Goal: Information Seeking & Learning: Learn about a topic

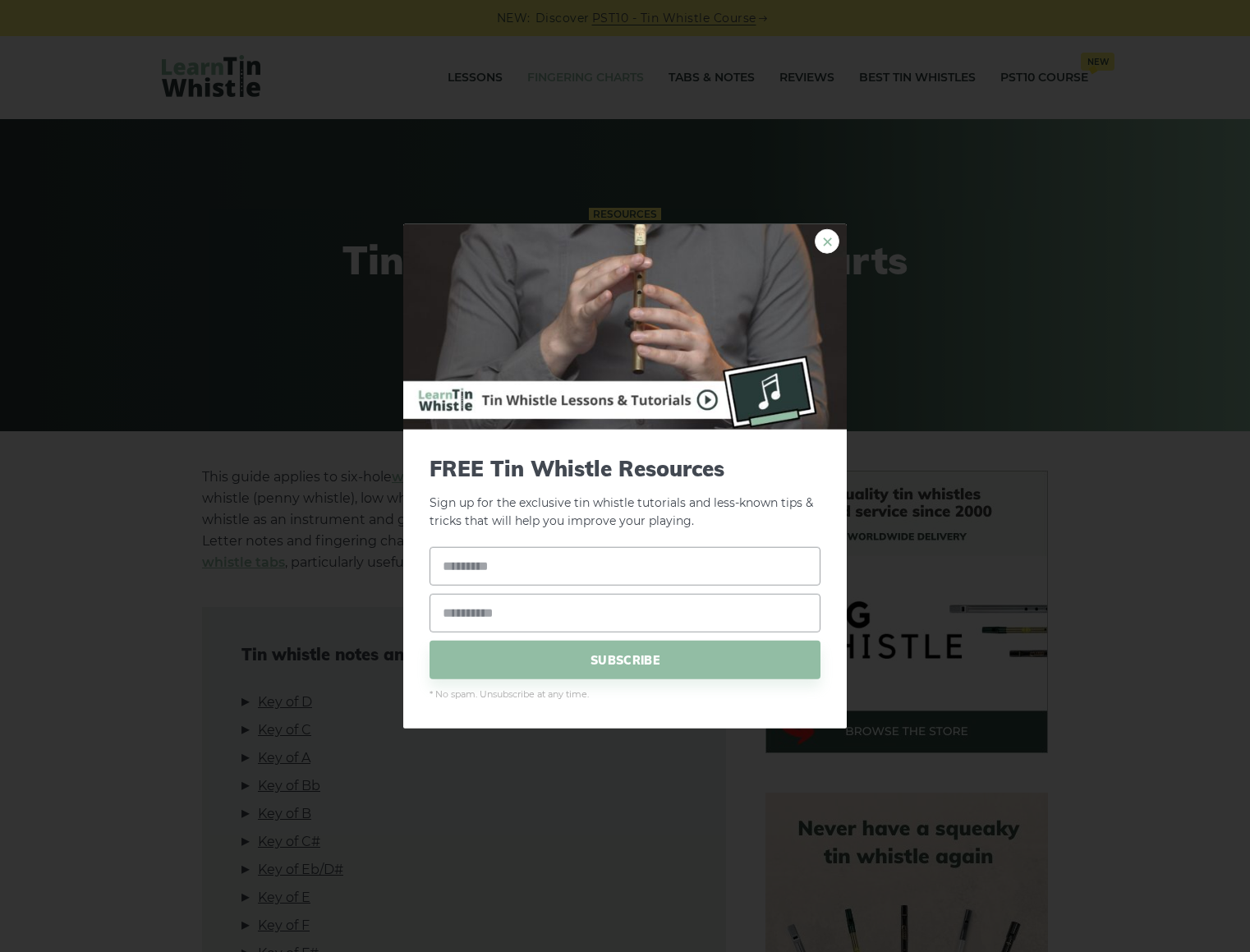
click at [830, 239] on link "×" at bounding box center [826, 240] width 24 height 24
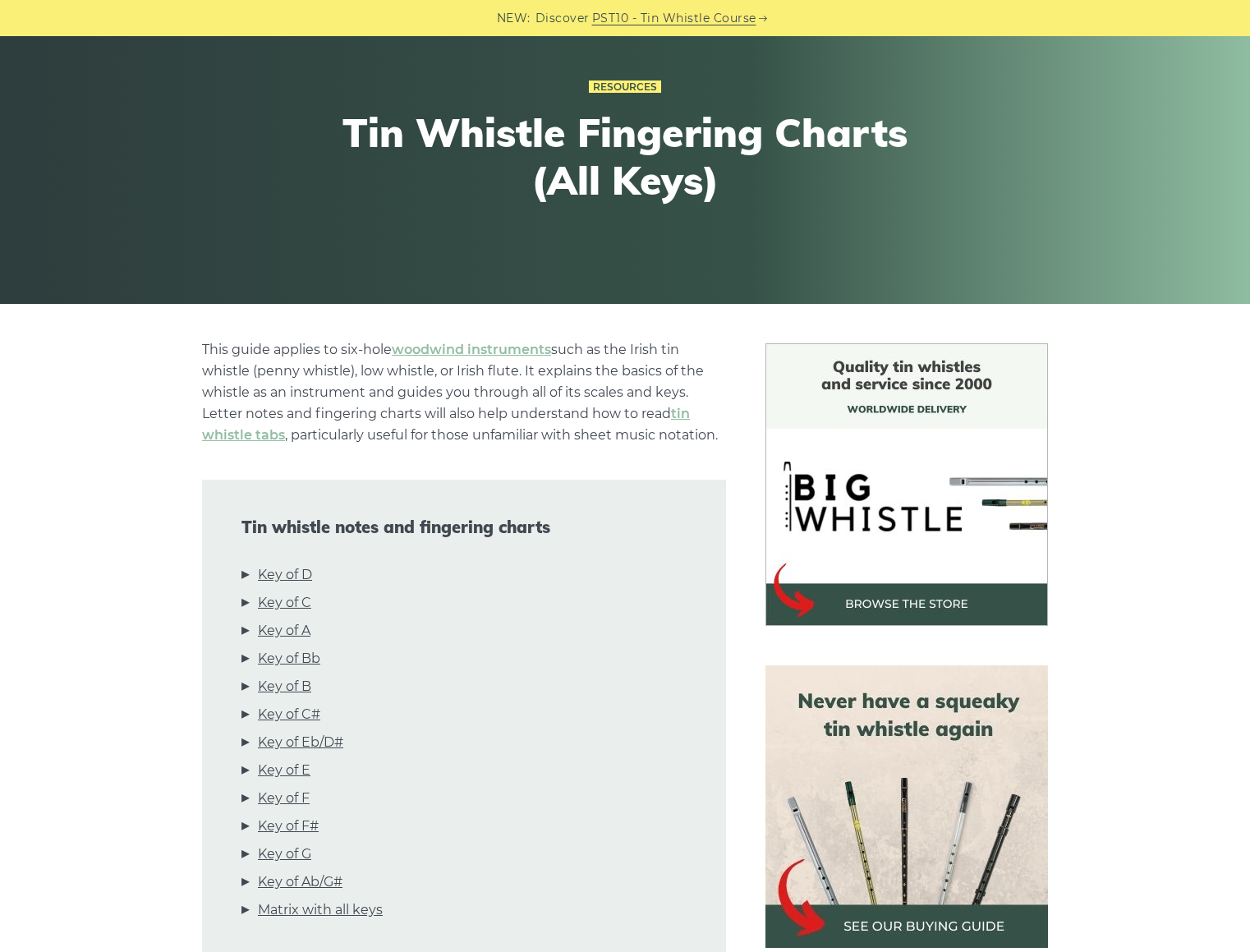
scroll to position [164, 0]
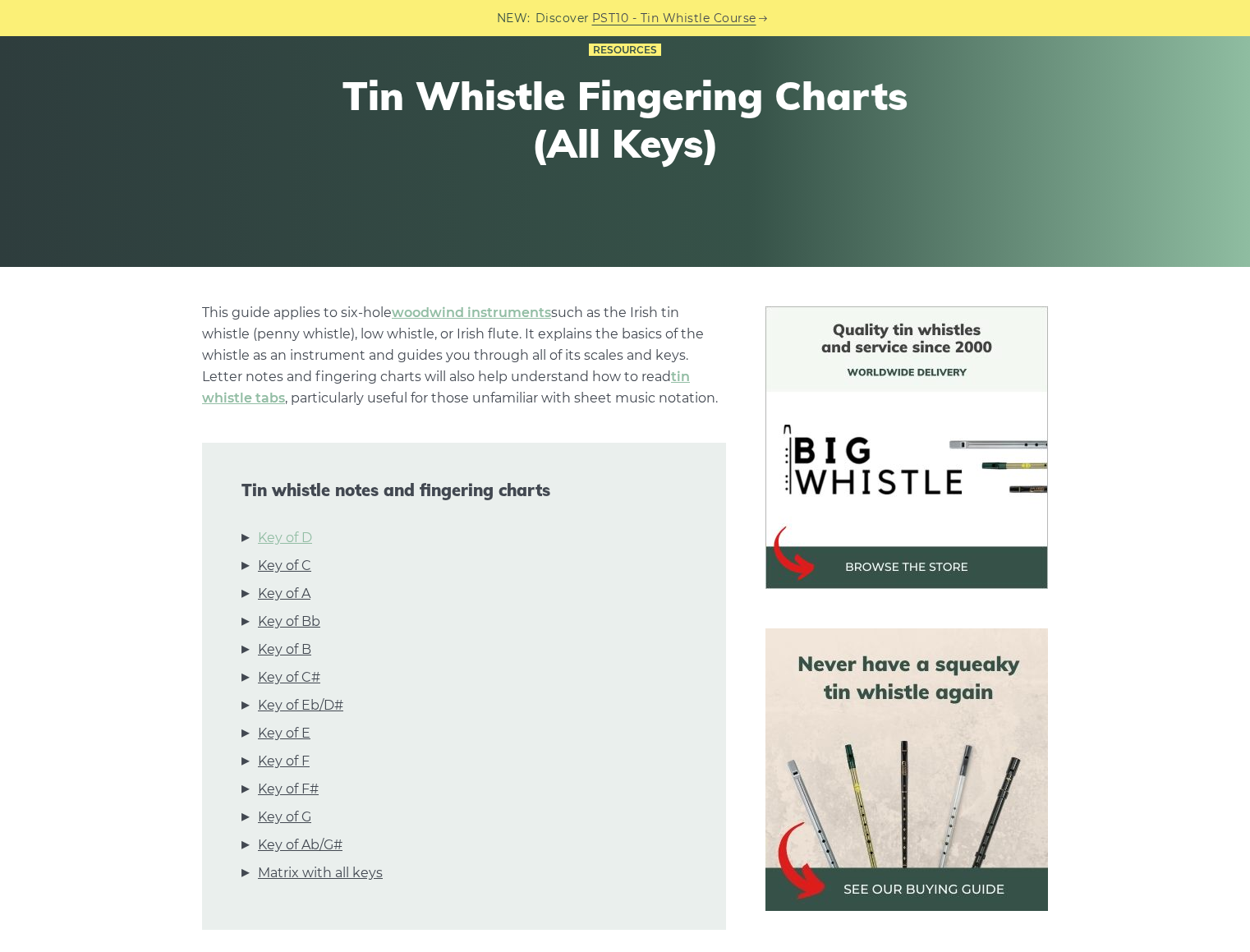
click at [281, 531] on link "Key of D" at bounding box center [284, 538] width 54 height 22
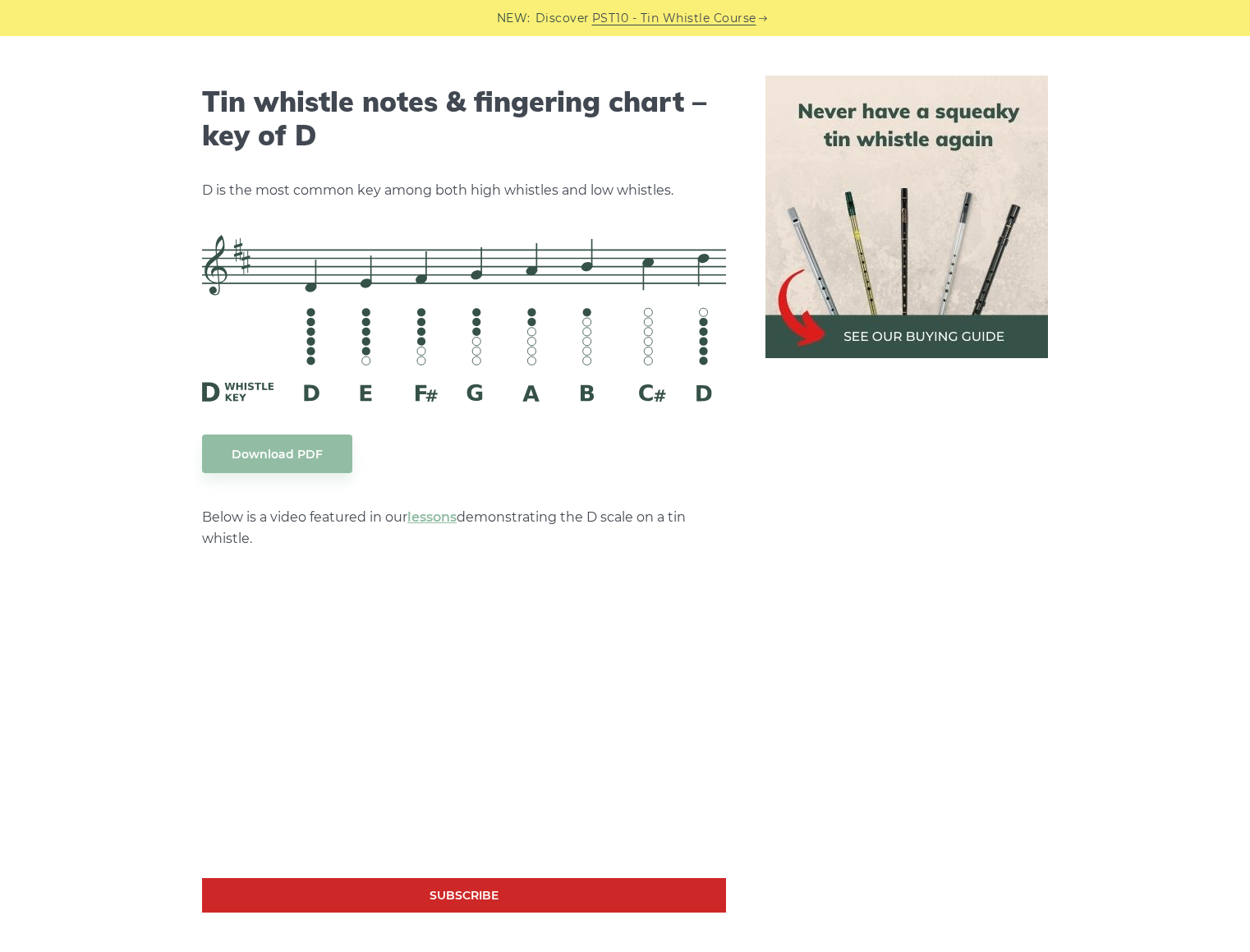
scroll to position [2559, 0]
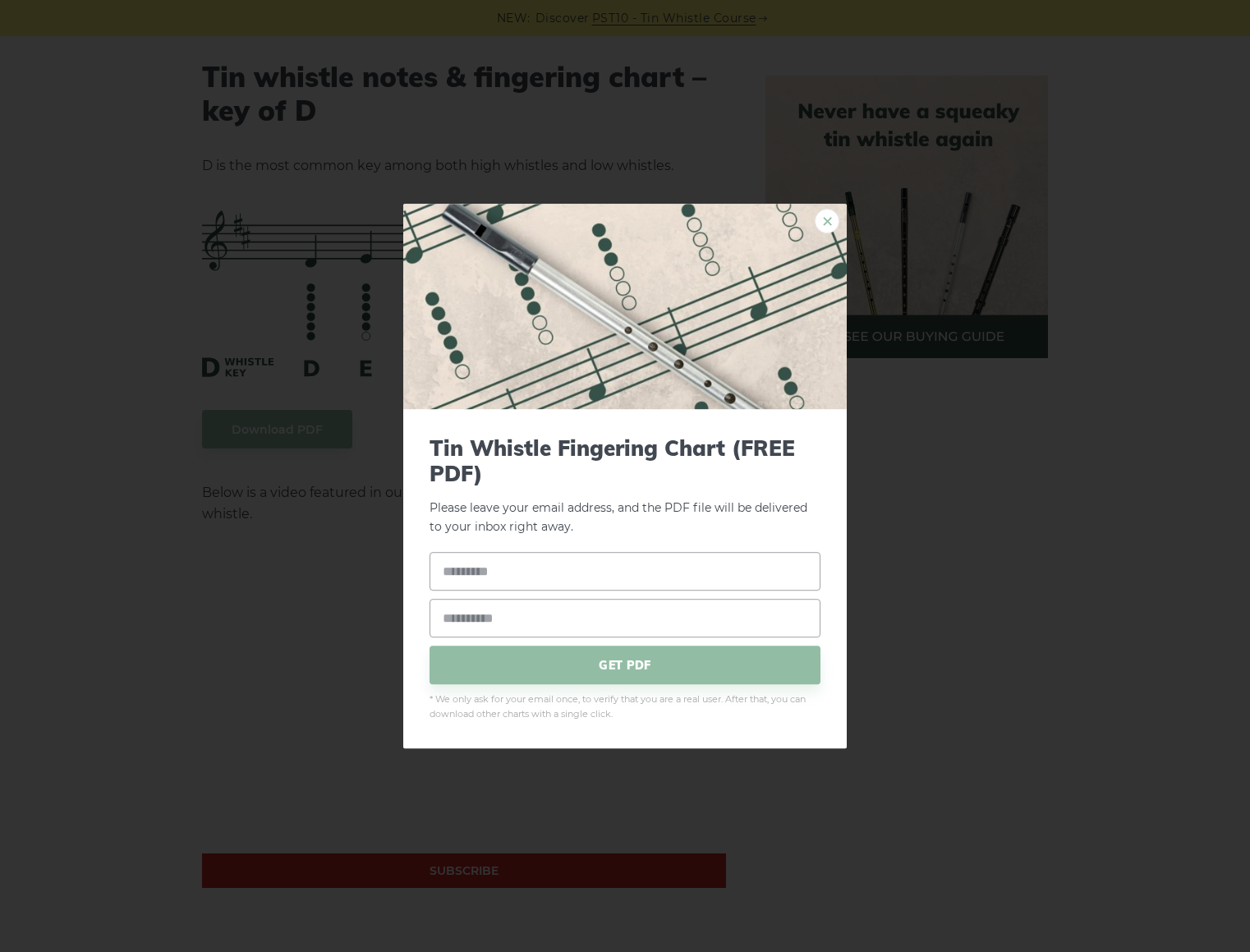
click at [819, 217] on link "×" at bounding box center [826, 220] width 24 height 24
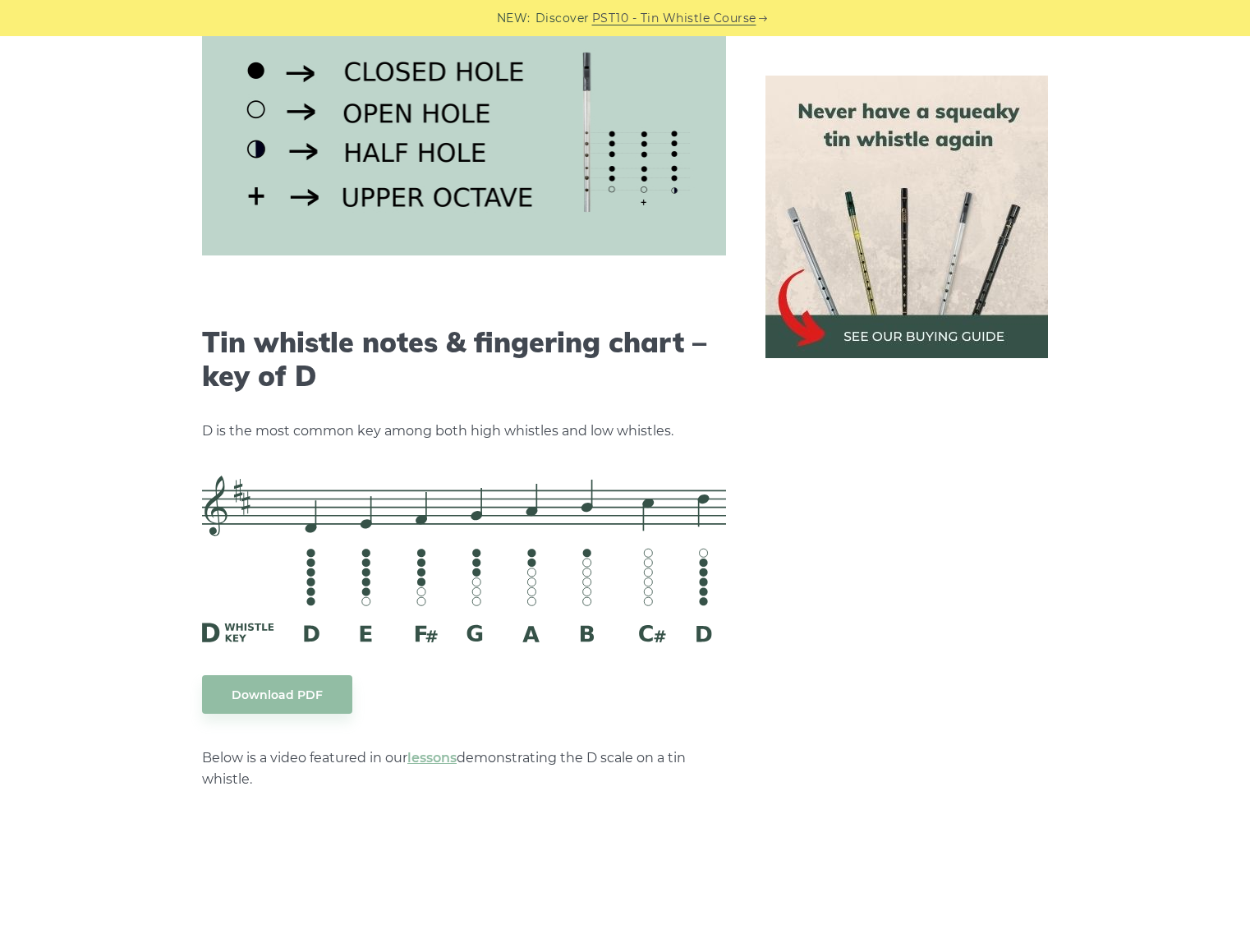
scroll to position [2312, 0]
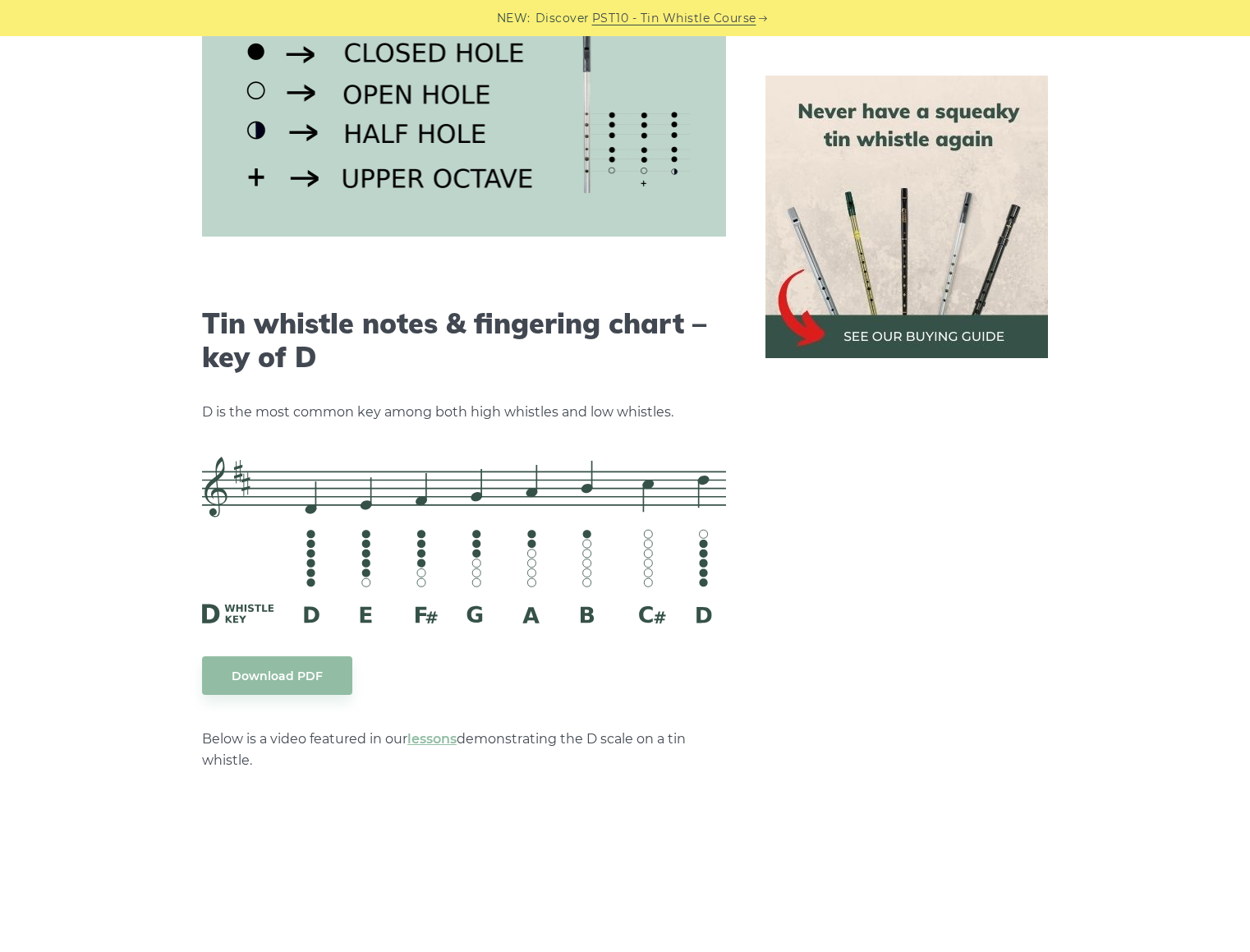
click at [877, 335] on img at bounding box center [906, 216] width 283 height 283
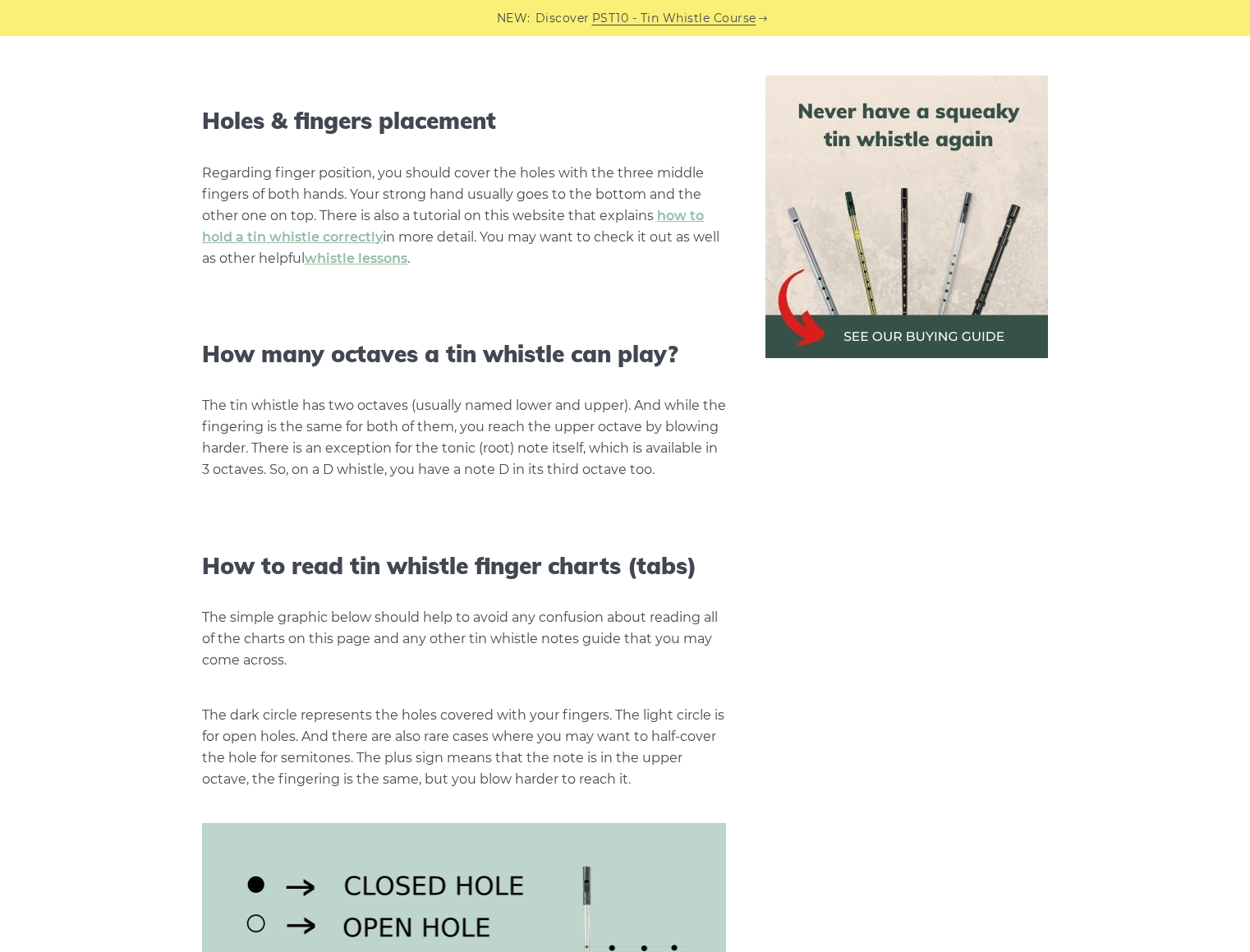
scroll to position [1491, 0]
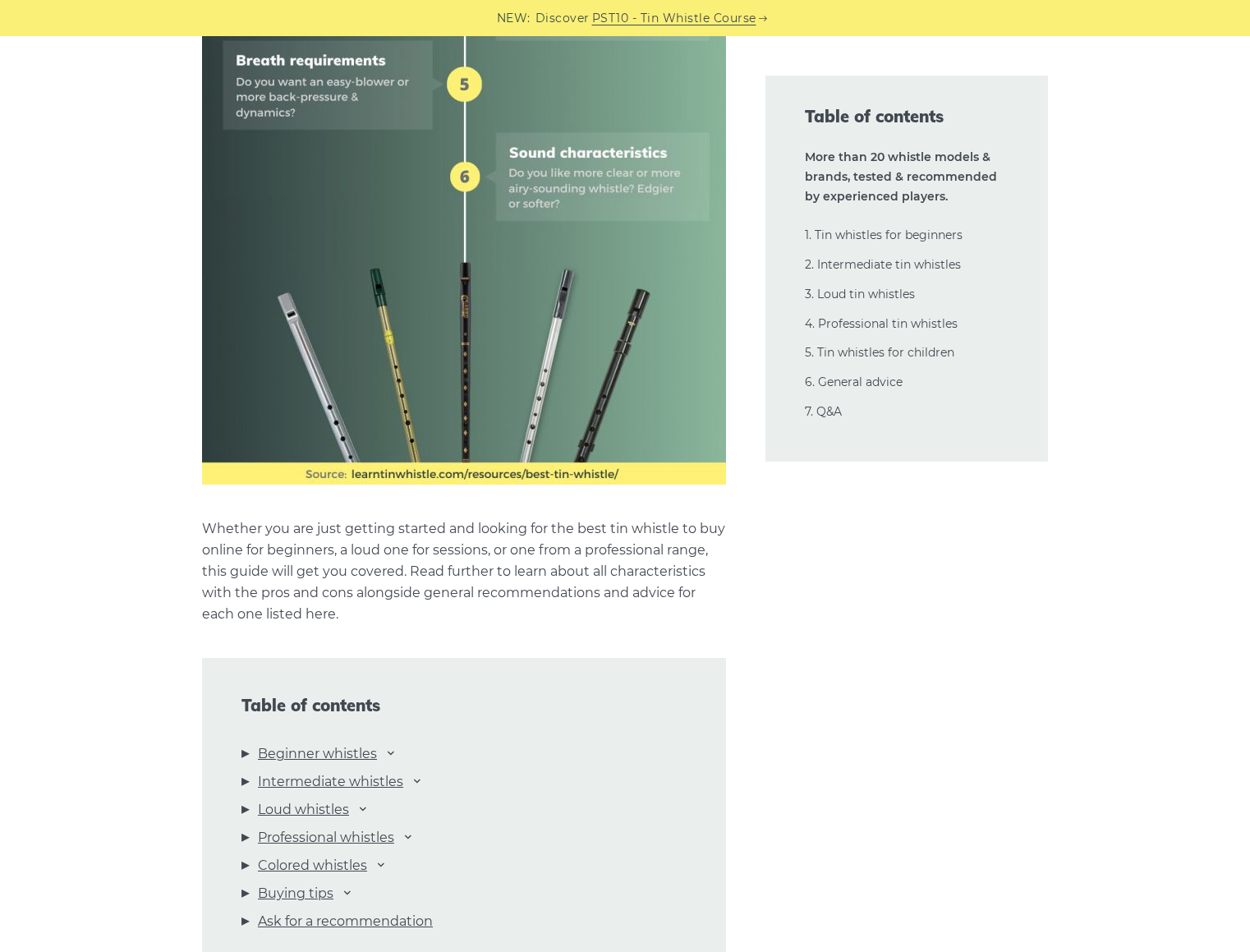
scroll to position [1232, 0]
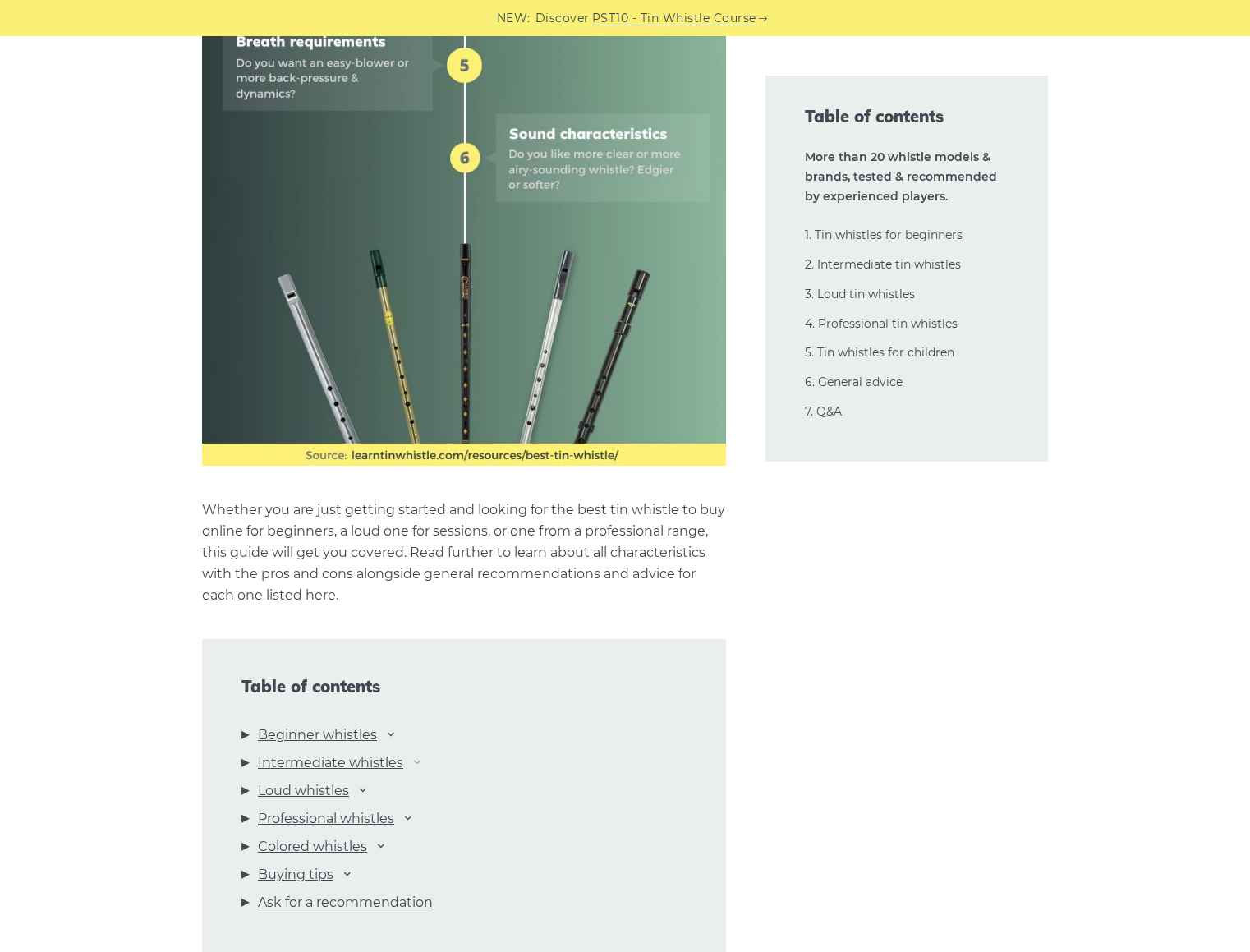
click at [421, 759] on icon at bounding box center [417, 760] width 13 height 13
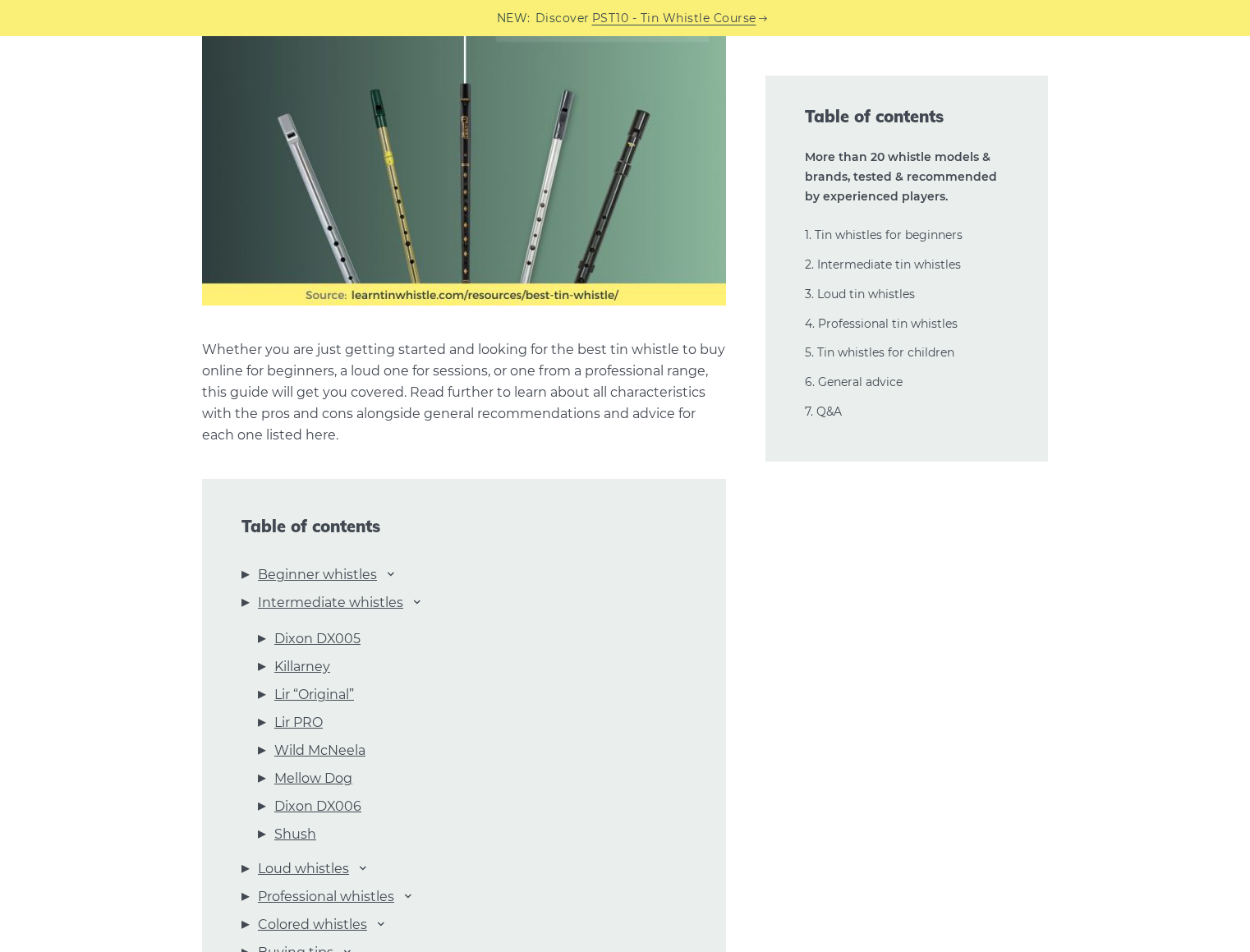
scroll to position [1396, 0]
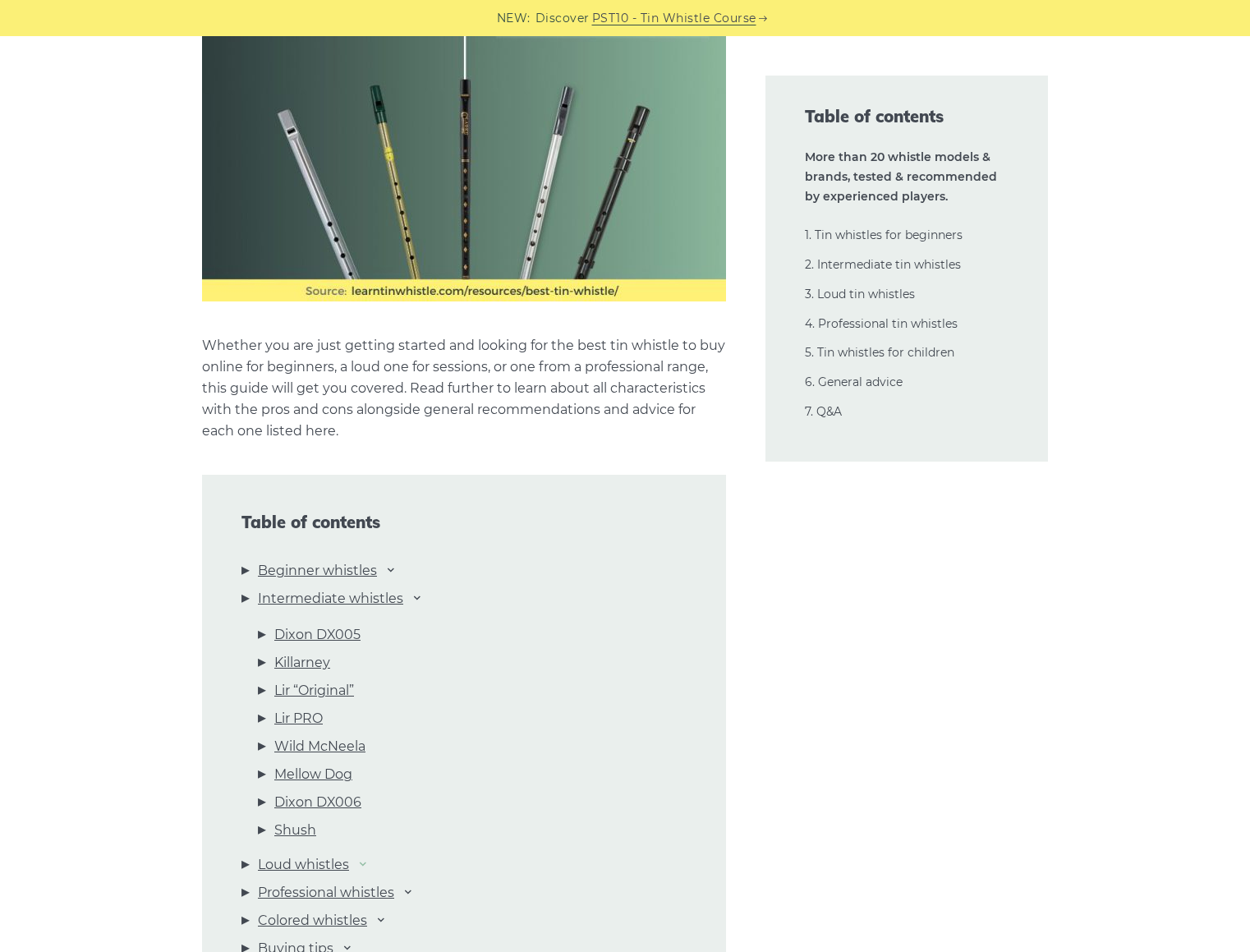
click at [370, 863] on icon at bounding box center [362, 862] width 13 height 13
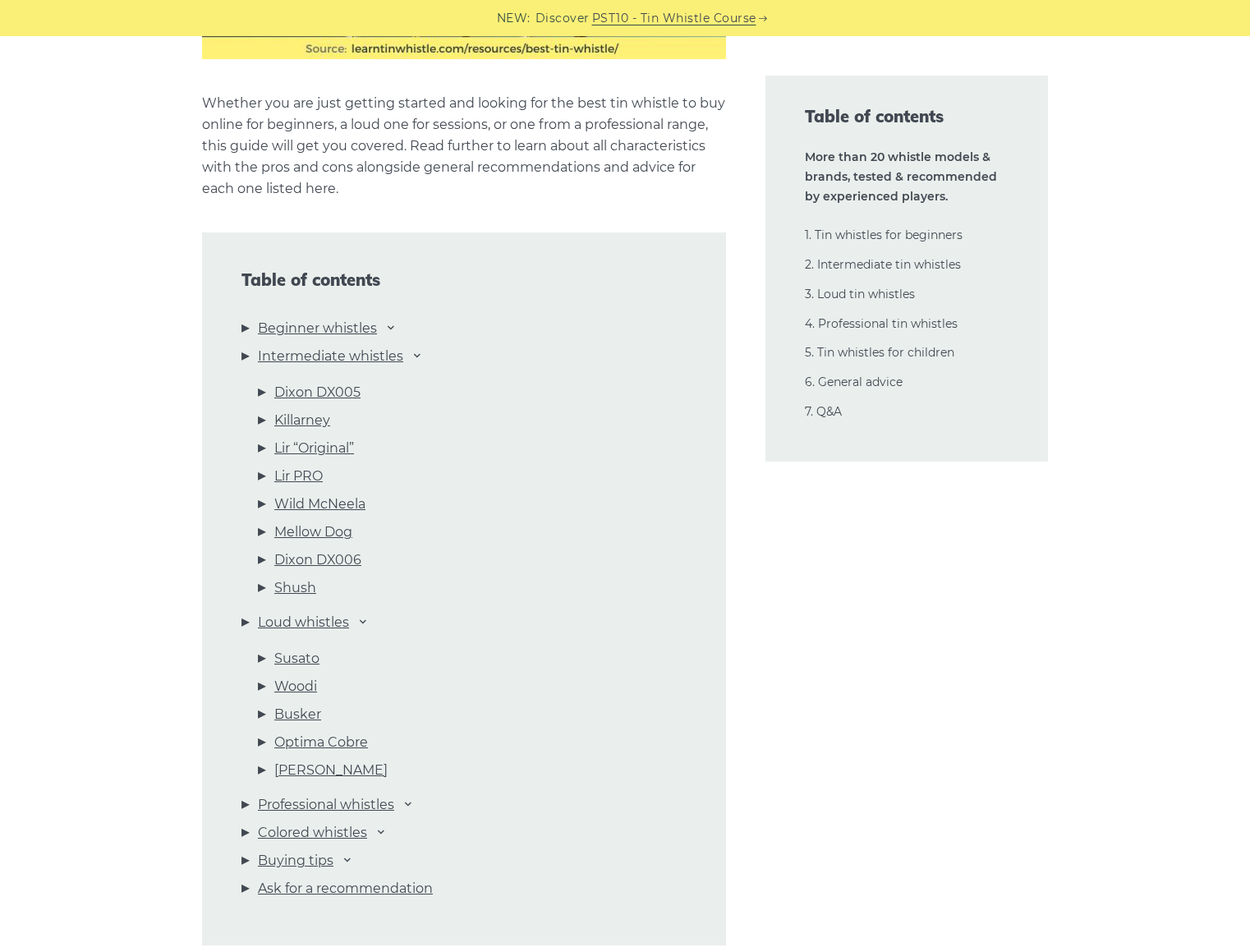
scroll to position [1642, 0]
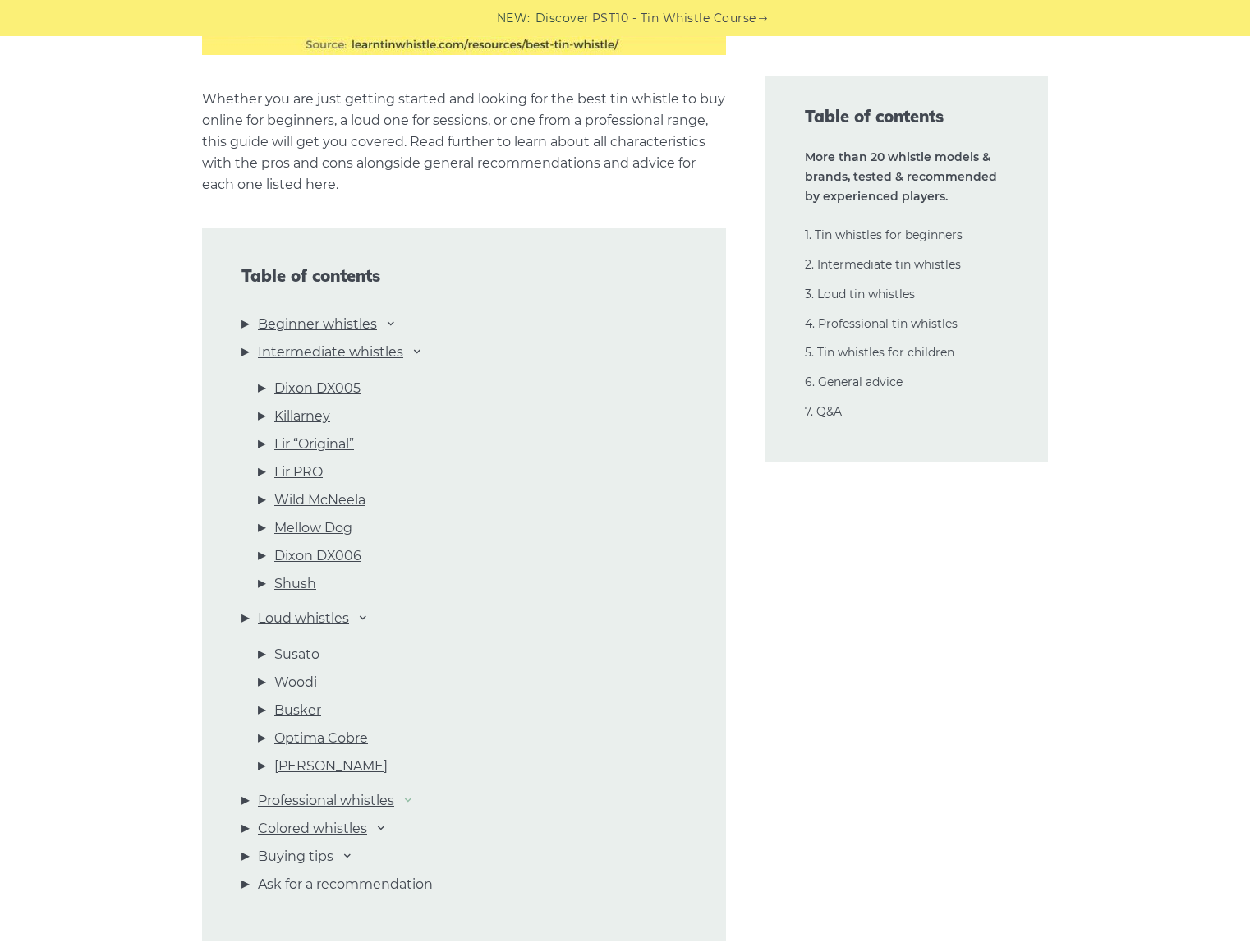
click at [415, 803] on icon at bounding box center [407, 798] width 13 height 13
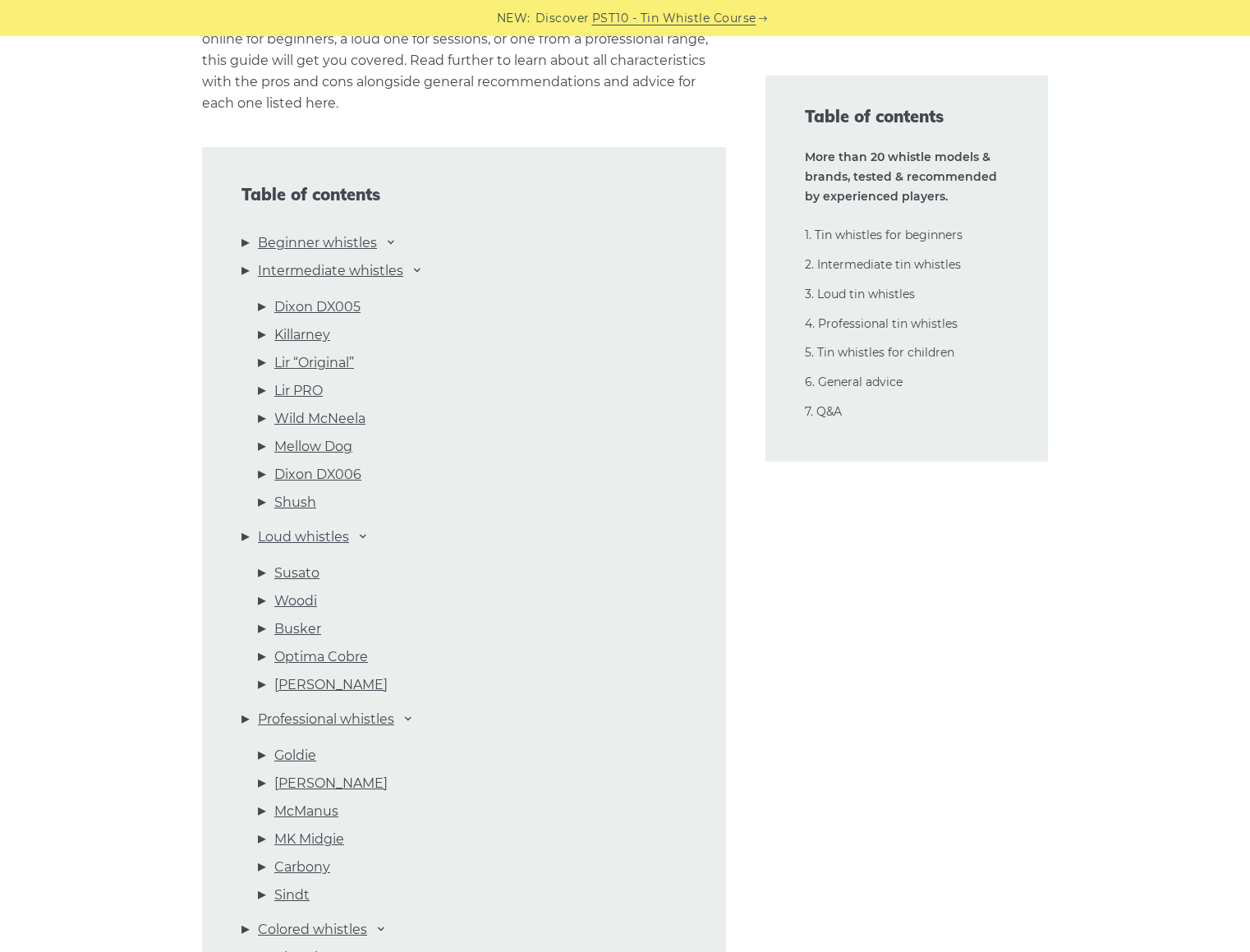
scroll to position [1724, 0]
click at [394, 243] on icon at bounding box center [391, 240] width 13 height 13
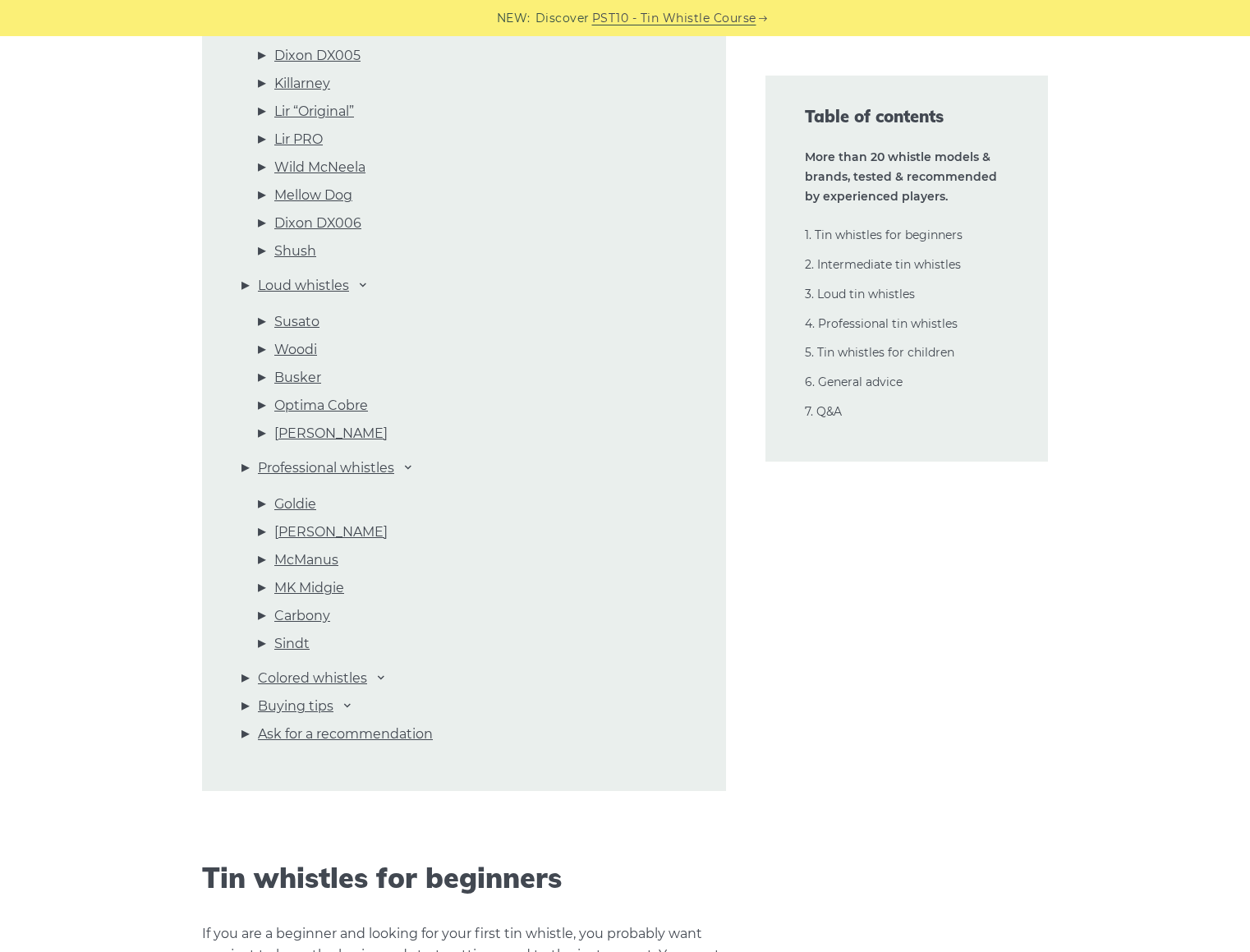
scroll to position [2217, 0]
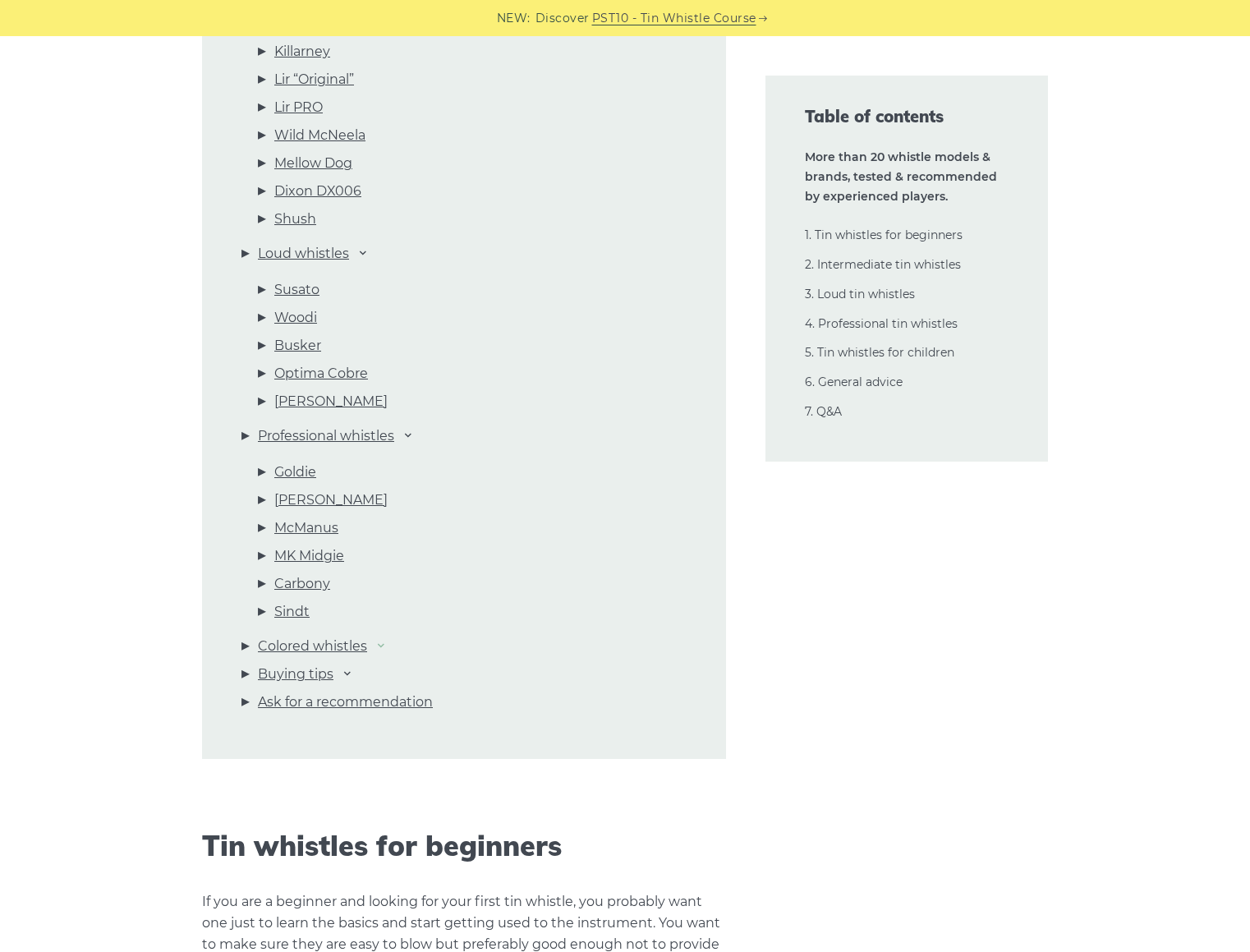
click at [381, 647] on icon at bounding box center [381, 644] width 13 height 13
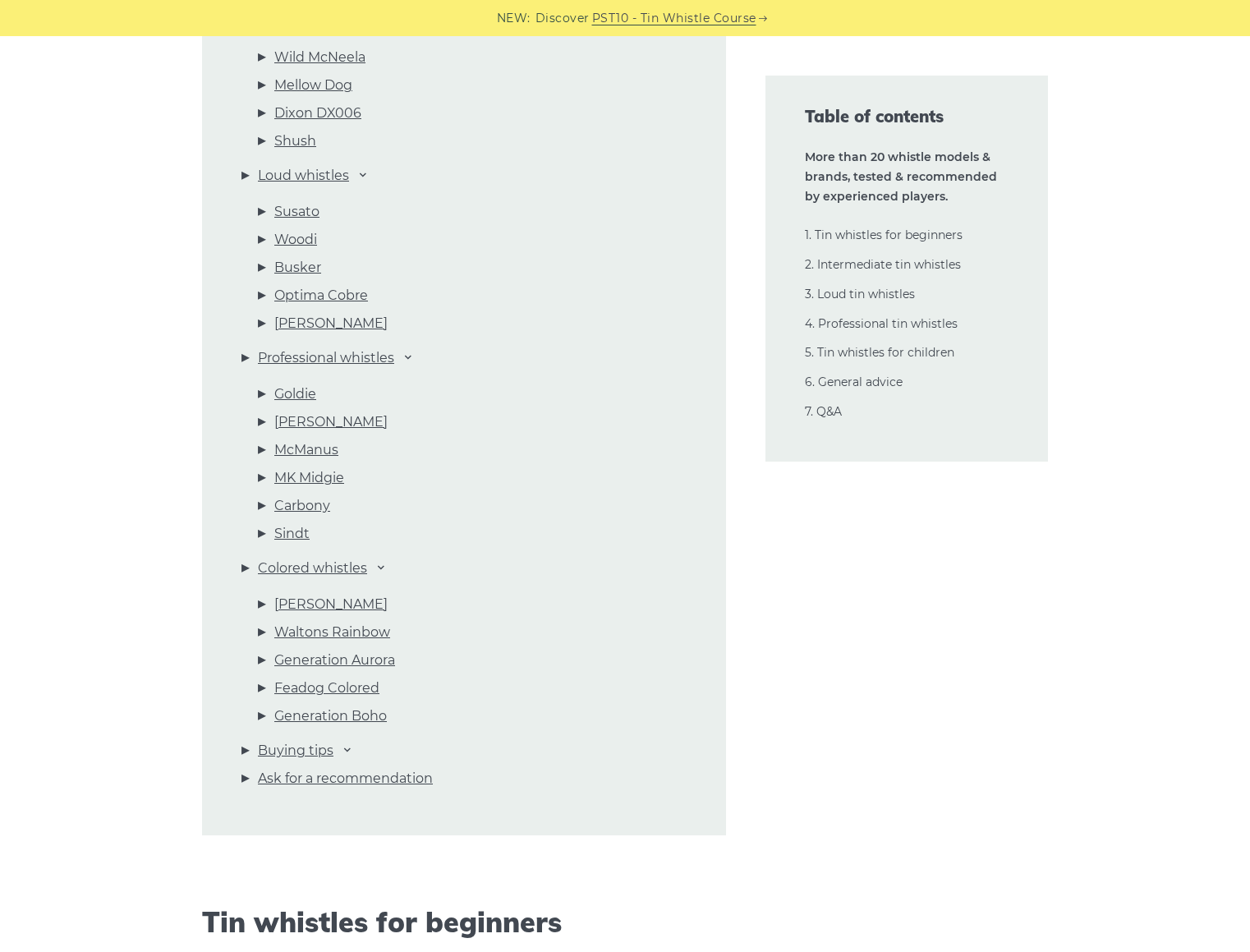
scroll to position [2299, 0]
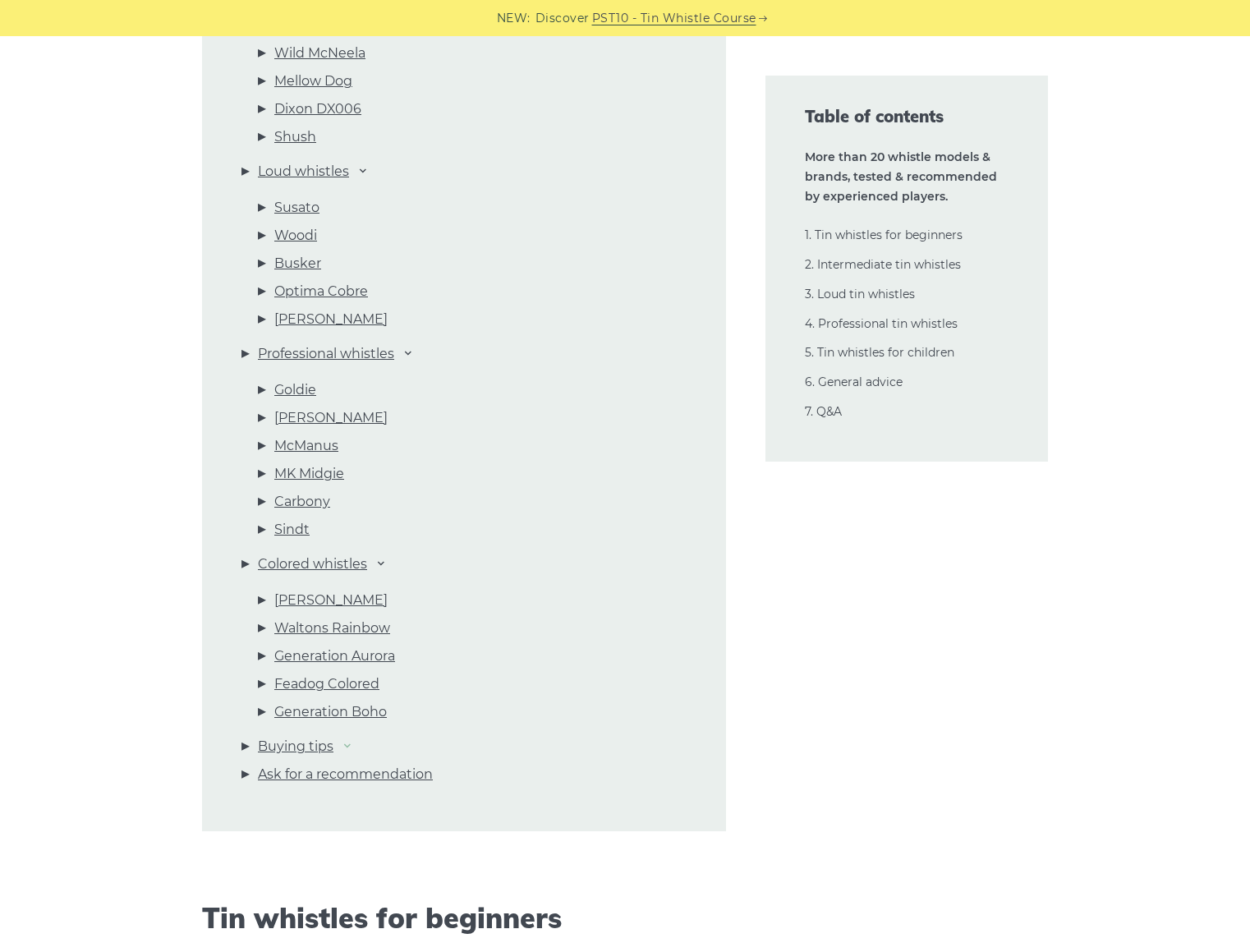
click at [349, 744] on icon at bounding box center [347, 744] width 13 height 13
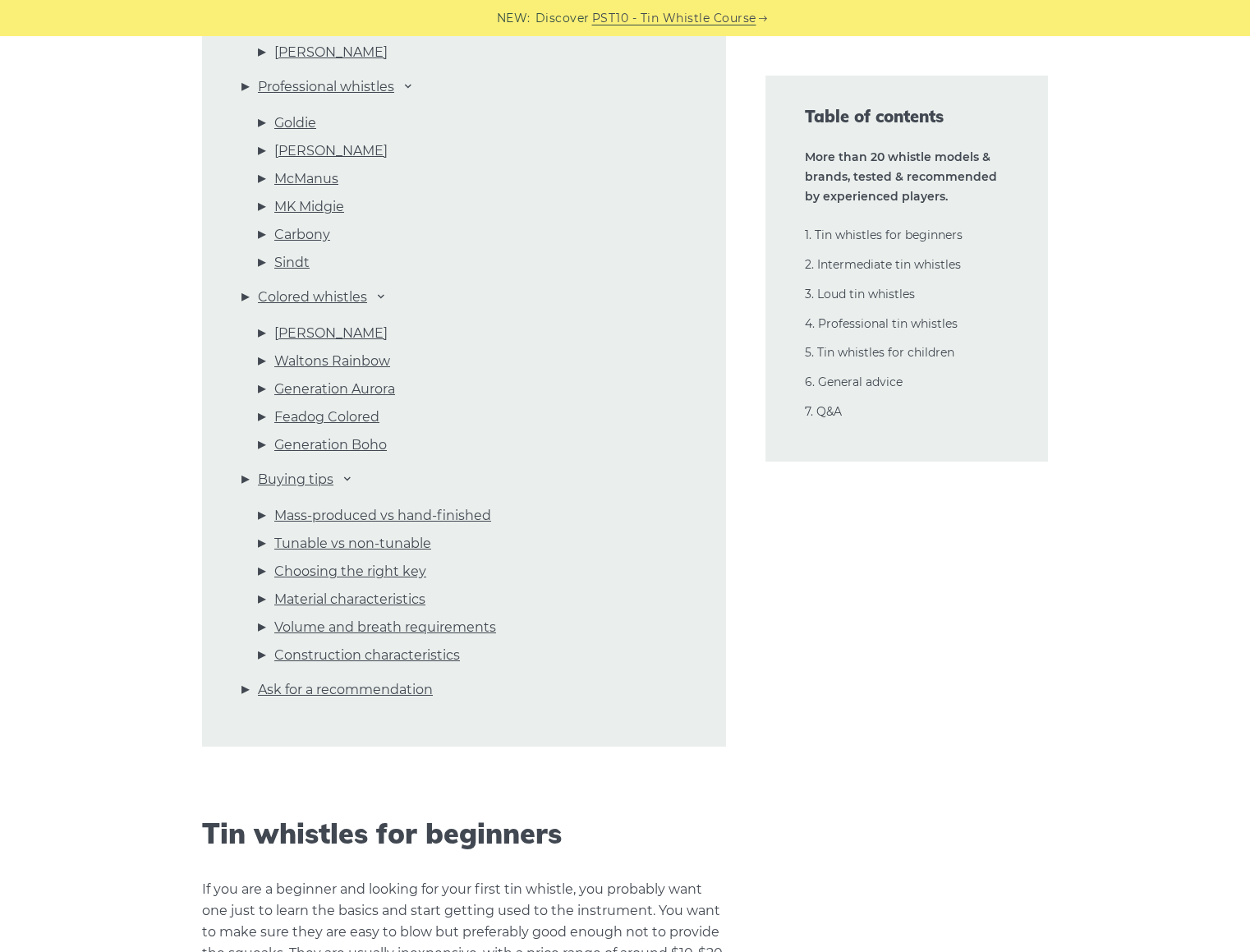
scroll to position [2627, 0]
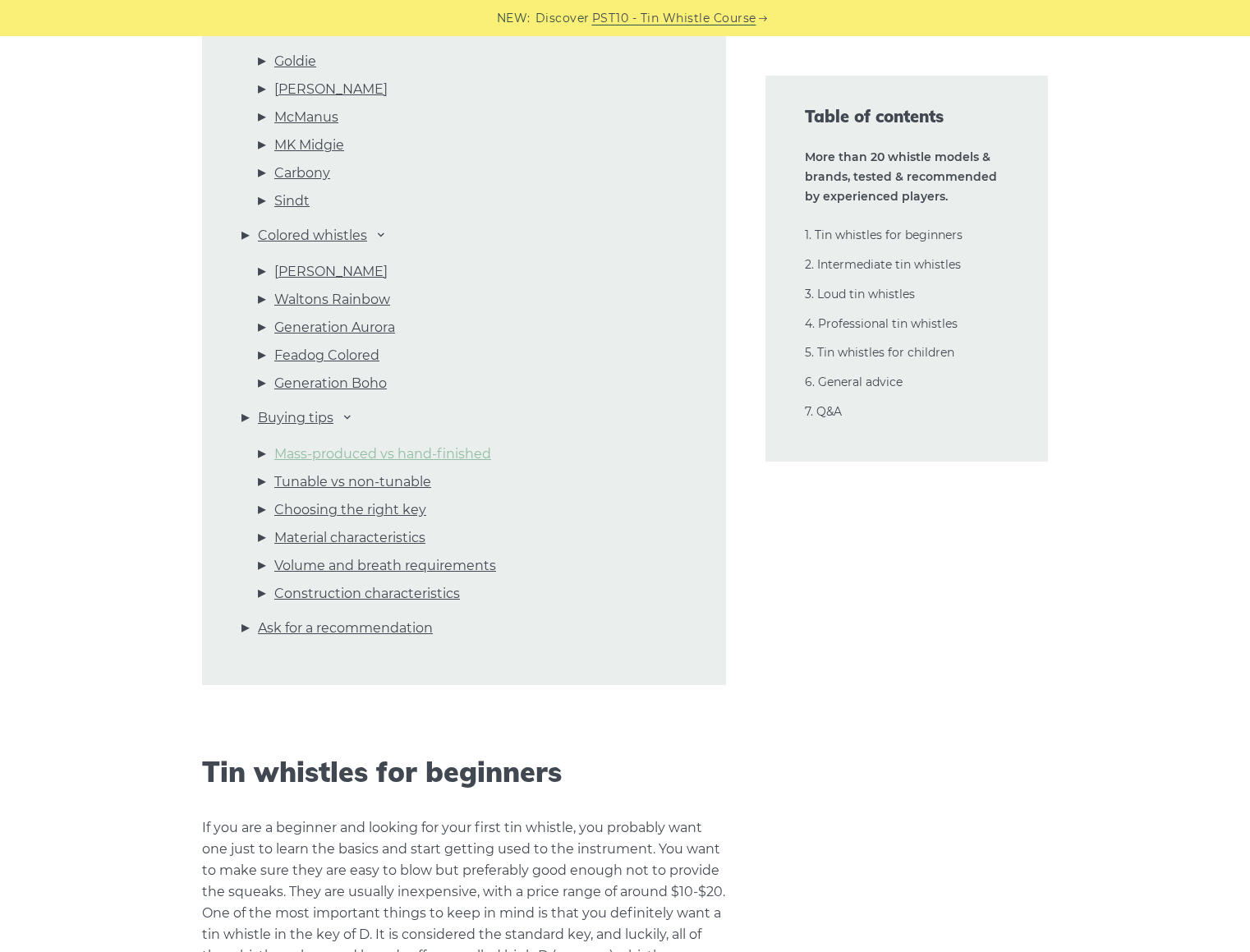
click at [397, 453] on link "Mass-produced vs hand-finished" at bounding box center [383, 454] width 217 height 22
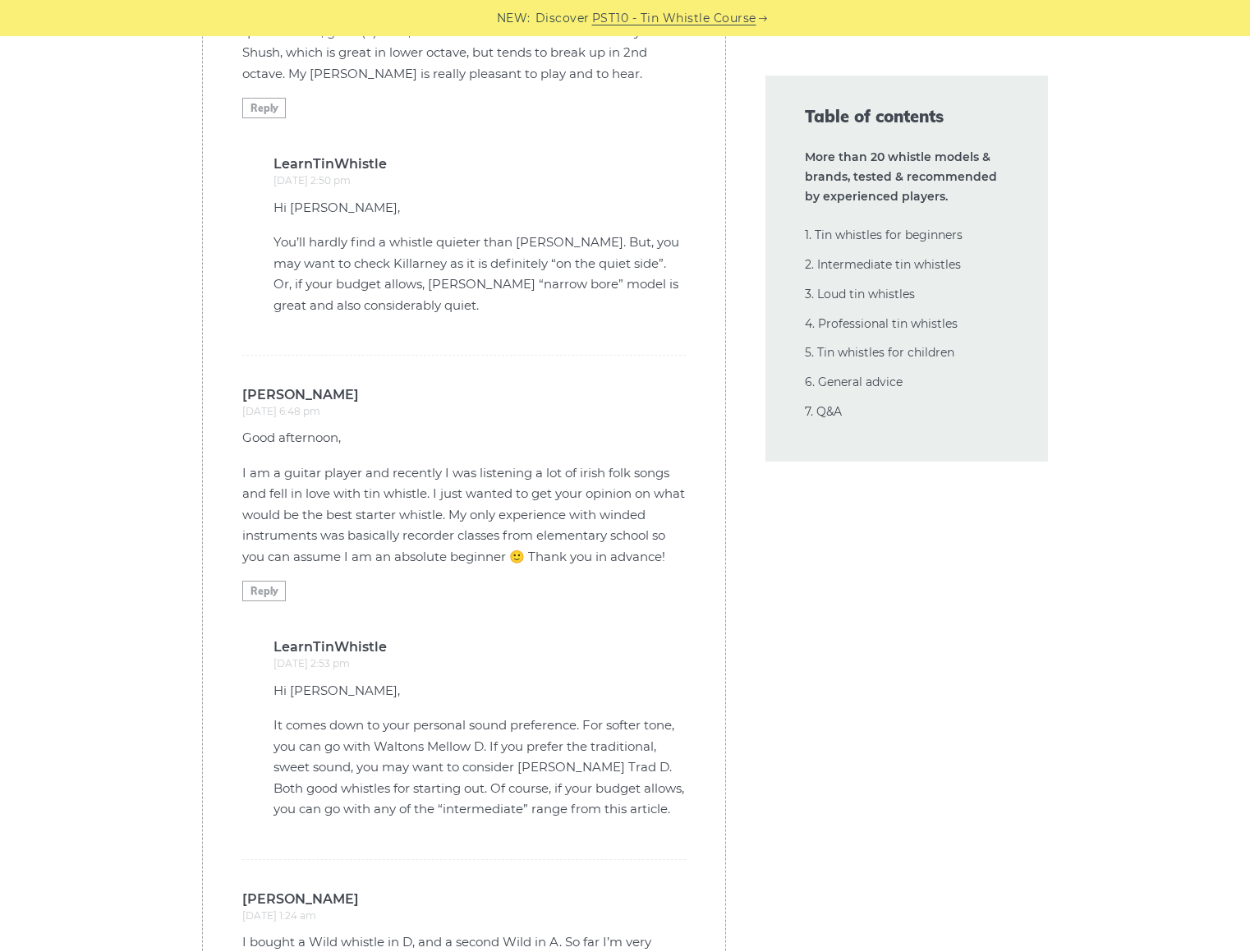
scroll to position [44969, 0]
